Goal: Find specific page/section: Find specific page/section

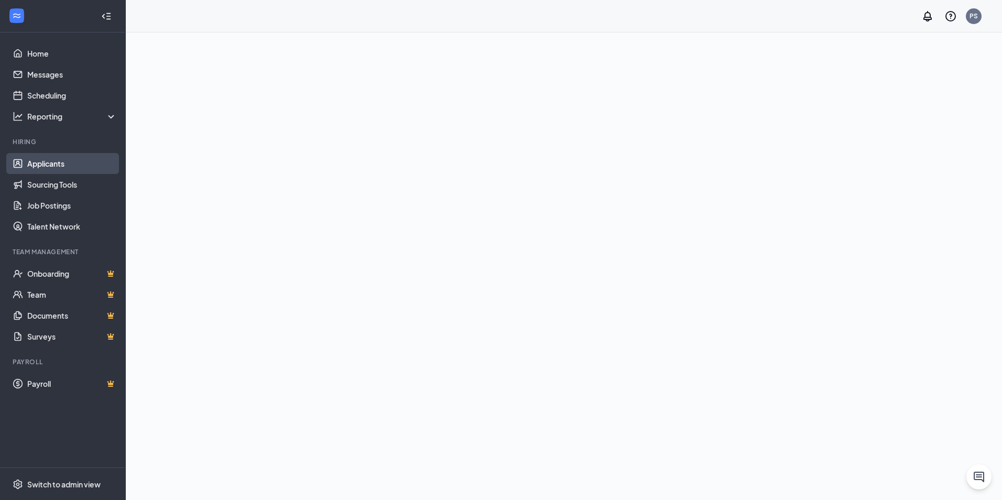
click at [45, 160] on link "Applicants" at bounding box center [72, 163] width 90 height 21
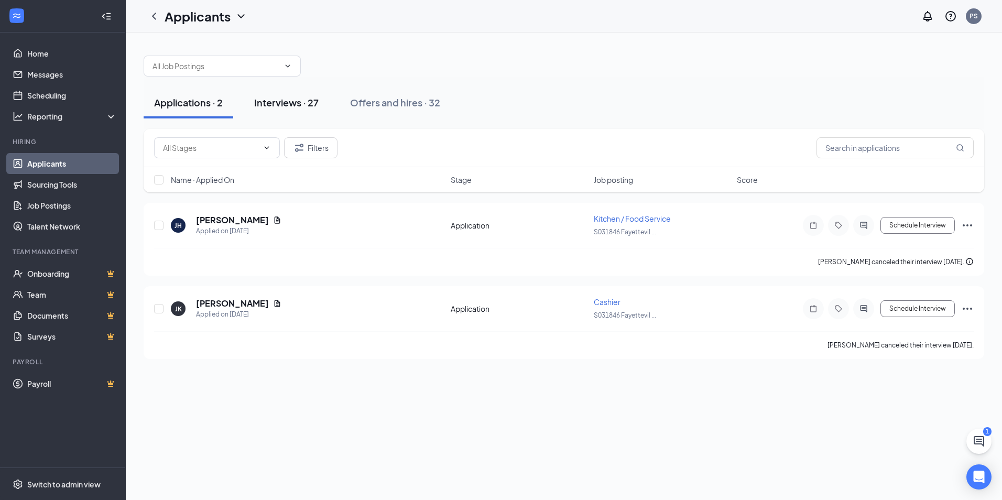
click at [291, 109] on div "Interviews · 27" at bounding box center [286, 102] width 64 height 13
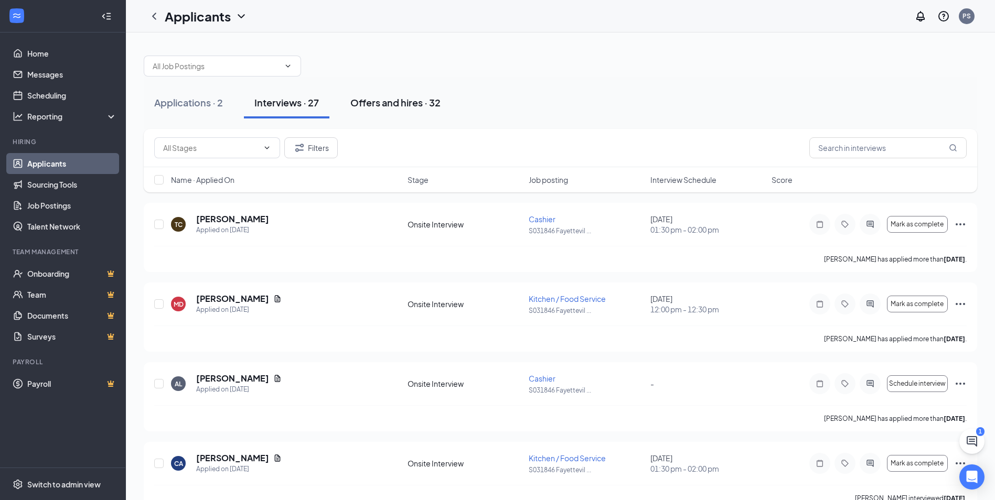
click at [404, 103] on div "Offers and hires · 32" at bounding box center [395, 102] width 90 height 13
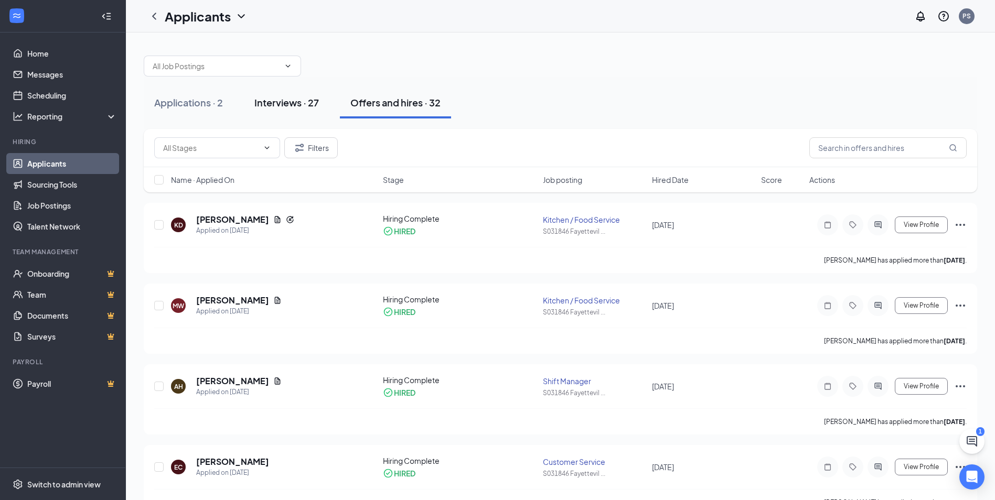
click at [278, 105] on div "Interviews · 27" at bounding box center [286, 102] width 64 height 13
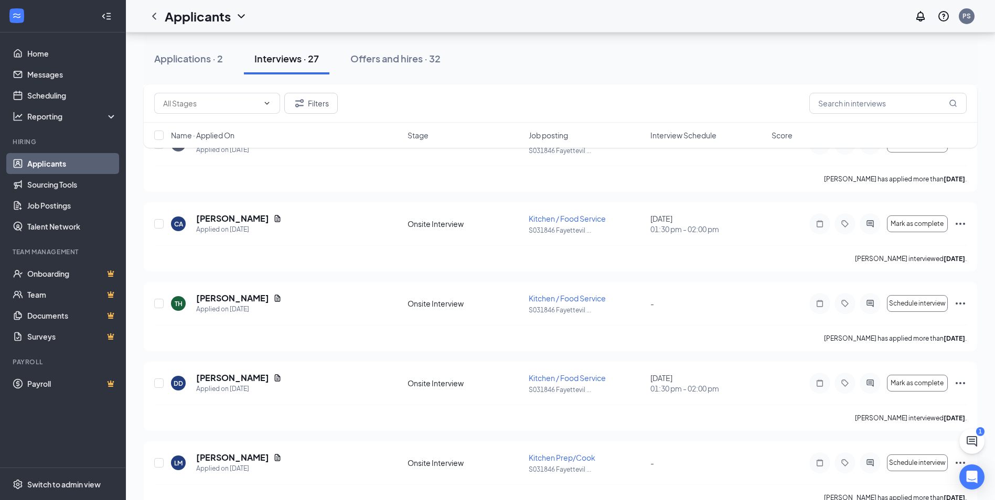
scroll to position [262, 0]
